Goal: Transaction & Acquisition: Purchase product/service

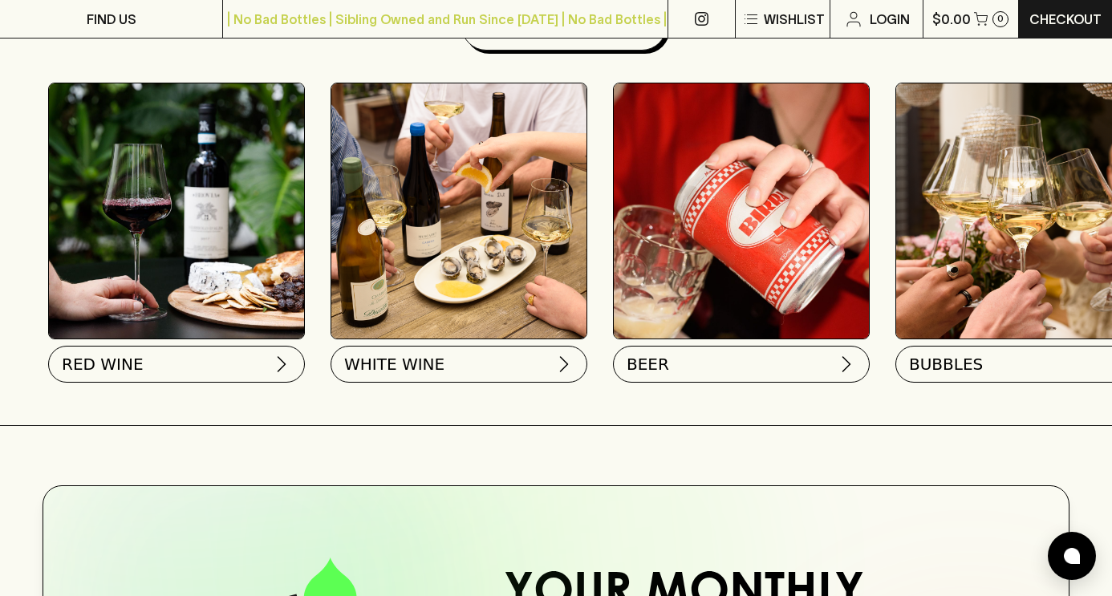
scroll to position [521, 0]
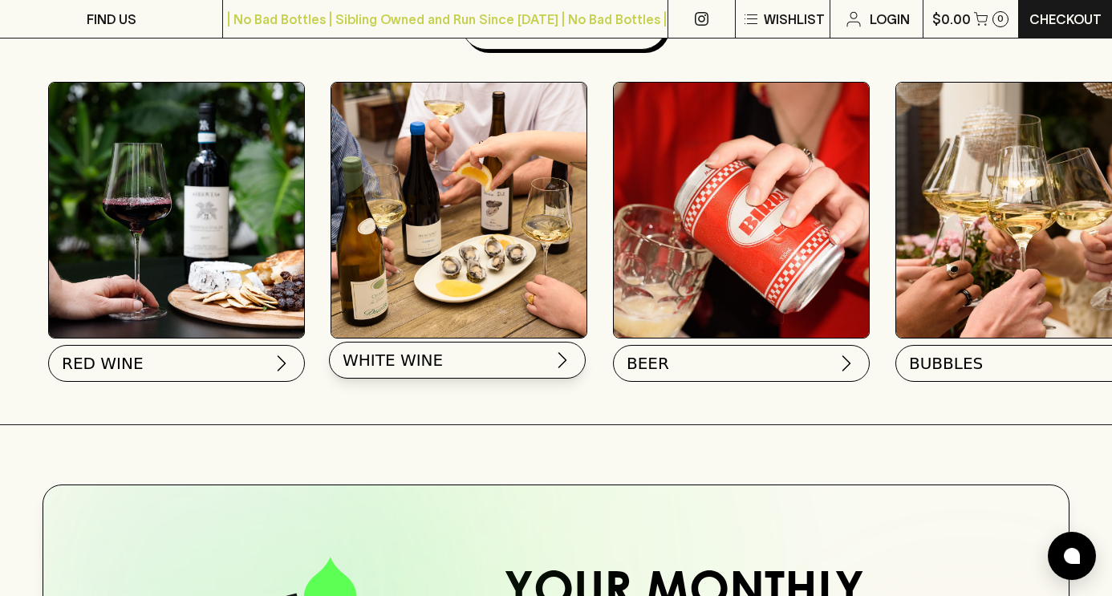
click at [411, 358] on span "WHITE WINE" at bounding box center [393, 360] width 100 height 22
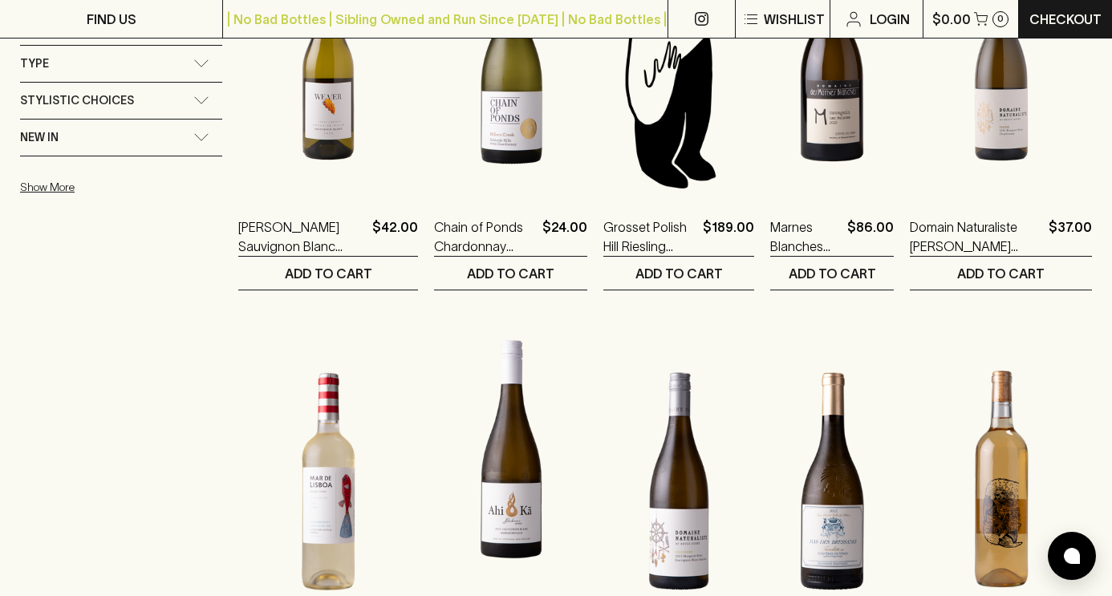
scroll to position [1187, 0]
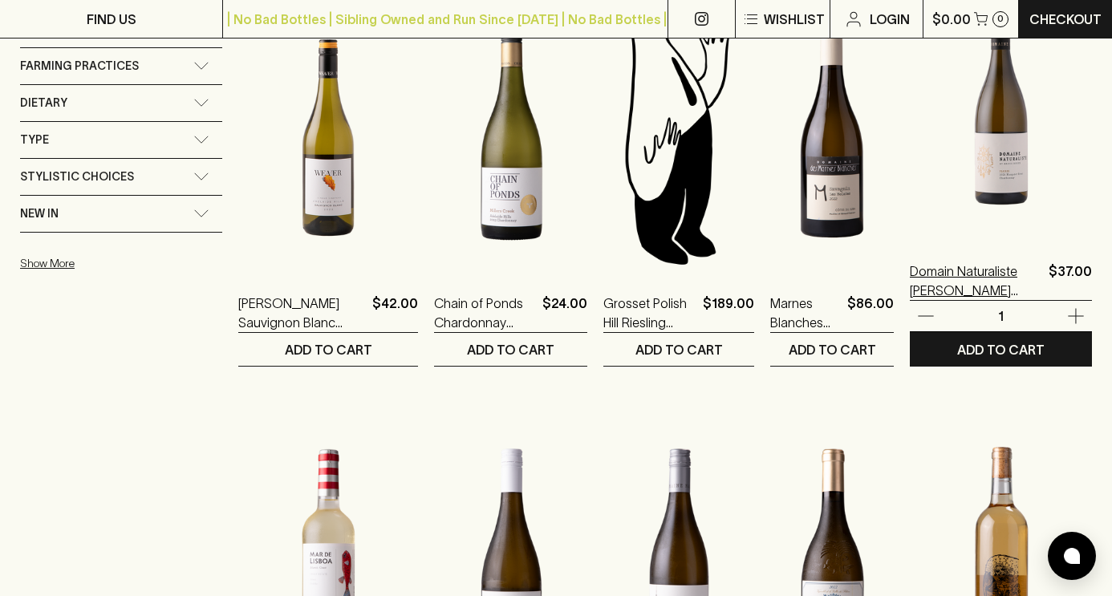
click at [996, 271] on p "Domain Naturaliste [PERSON_NAME] 2022" at bounding box center [976, 281] width 132 height 39
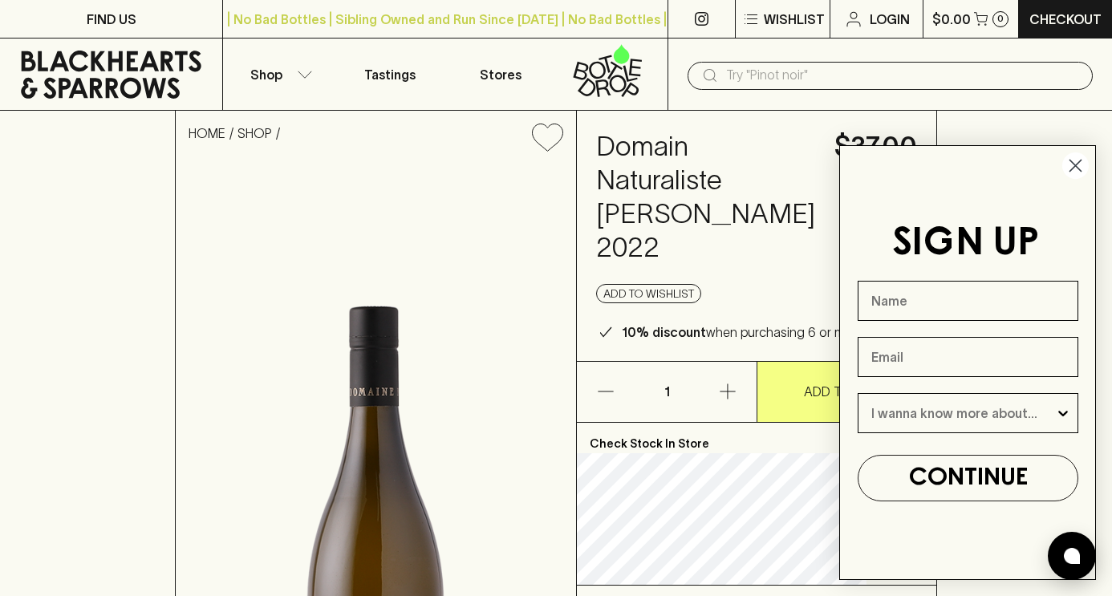
click at [1079, 158] on circle "Close dialog" at bounding box center [1076, 165] width 26 height 26
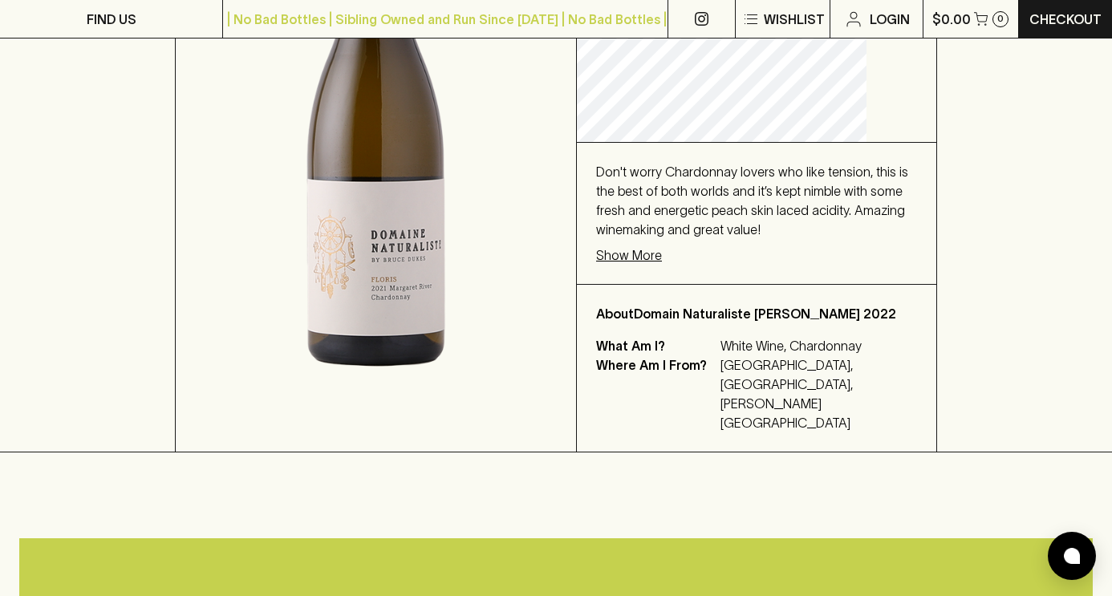
scroll to position [445, 0]
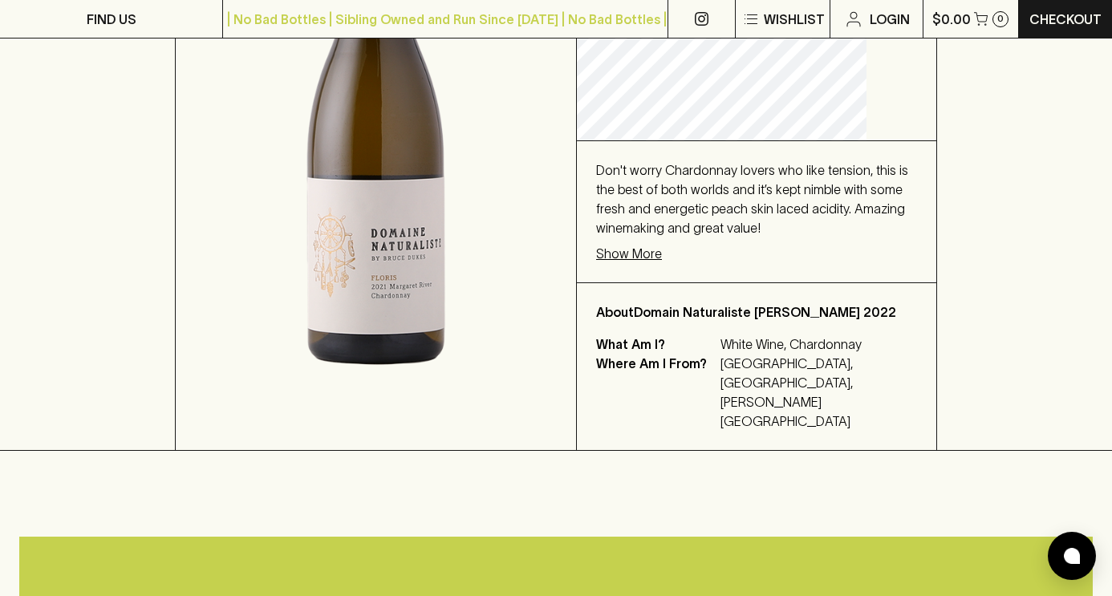
click at [653, 263] on p "Show More" at bounding box center [629, 253] width 66 height 19
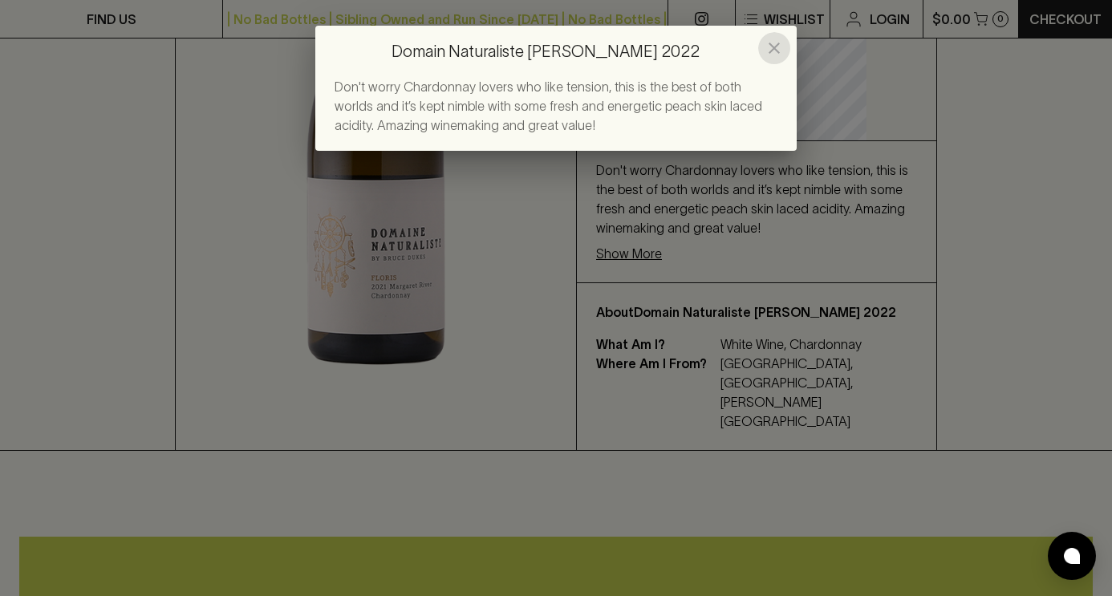
click at [777, 46] on icon "close" at bounding box center [774, 48] width 11 height 11
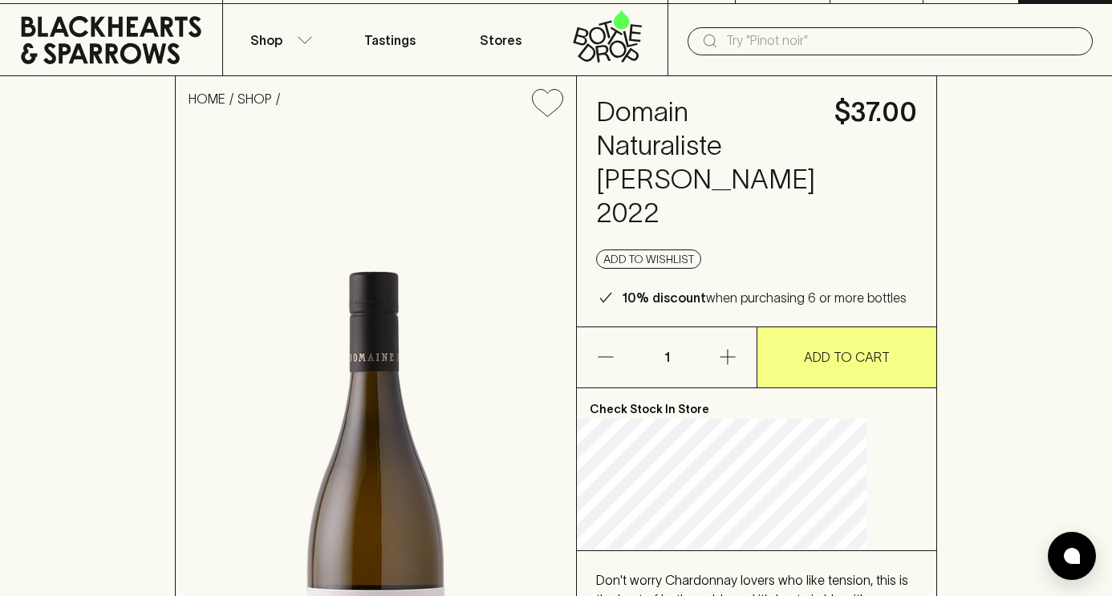
scroll to position [33, 0]
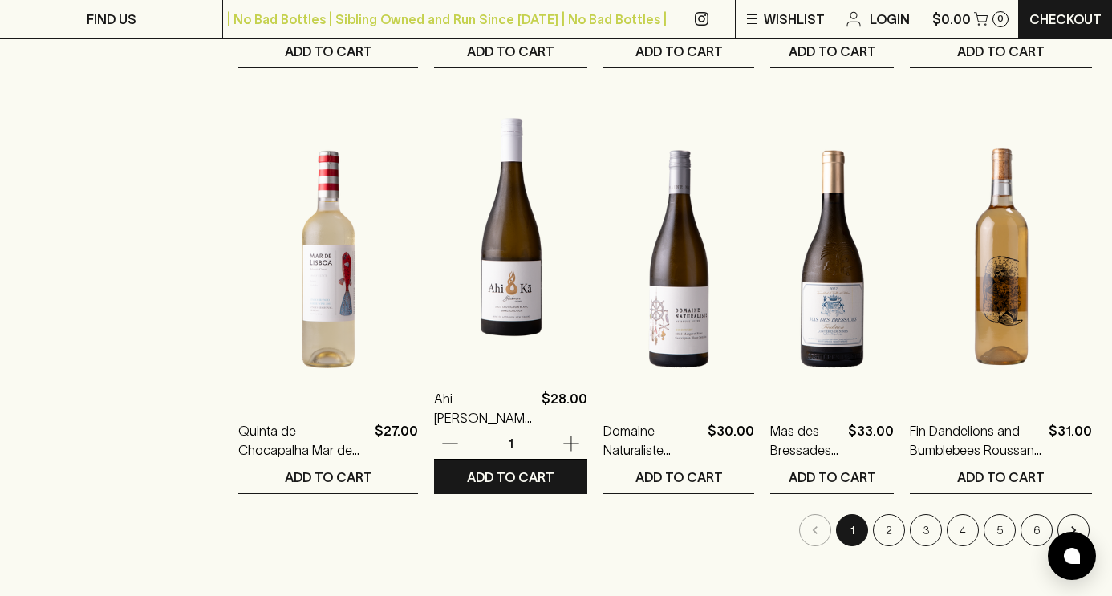
scroll to position [1486, 0]
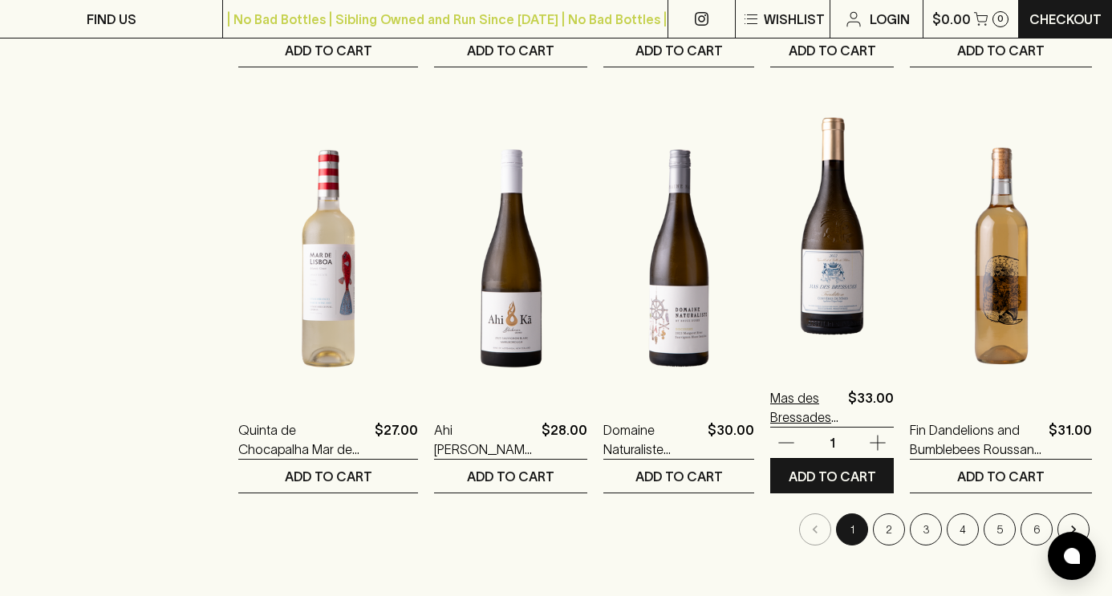
click at [823, 411] on p "Mas des Bressades Grenache Blanc 2022" at bounding box center [805, 407] width 71 height 39
